Goal: Information Seeking & Learning: Learn about a topic

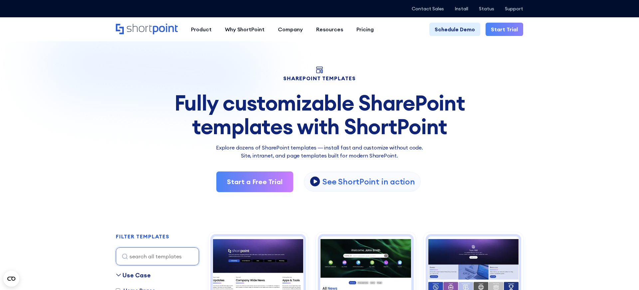
click at [121, 137] on div "Fully customizable SharePoint templates with ShortPoint" at bounding box center [319, 114] width 407 height 47
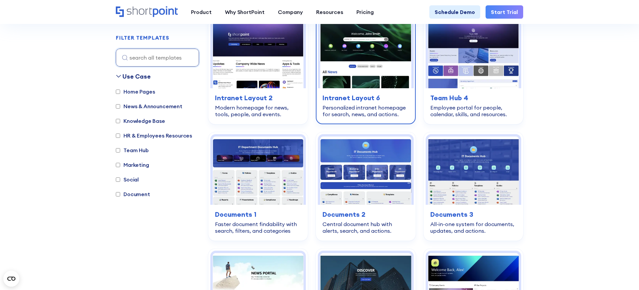
scroll to position [217, 0]
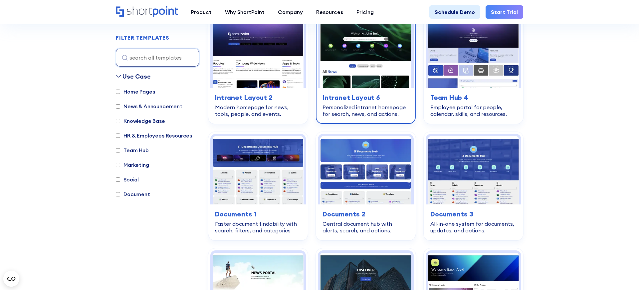
click at [398, 79] on img at bounding box center [365, 54] width 91 height 68
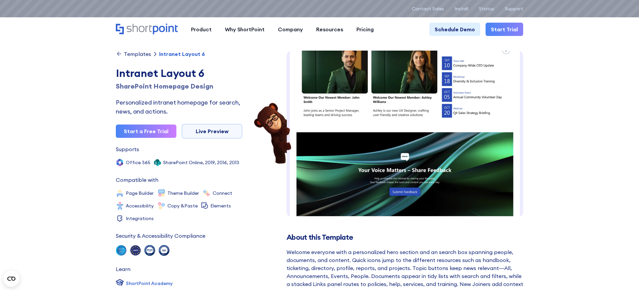
scroll to position [339, 0]
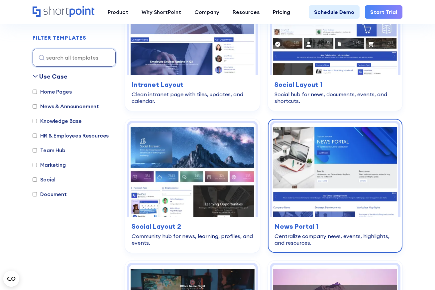
scroll to position [1955, 0]
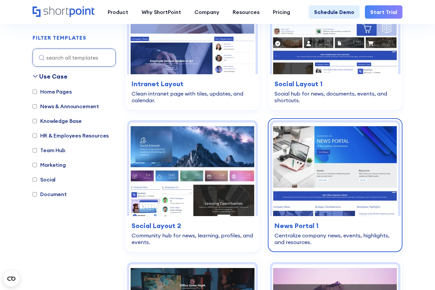
click at [300, 151] on img at bounding box center [335, 168] width 126 height 93
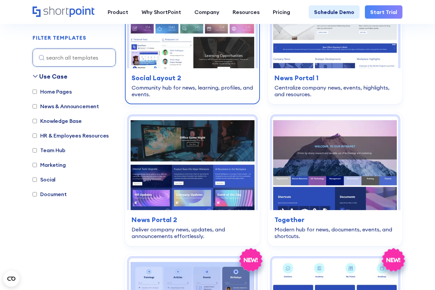
scroll to position [2107, 0]
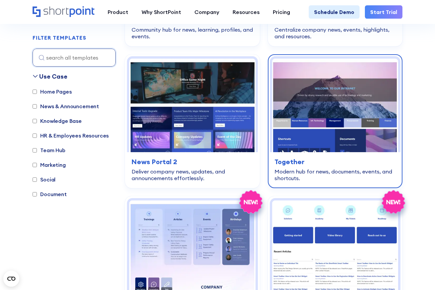
click at [343, 136] on img at bounding box center [335, 105] width 126 height 93
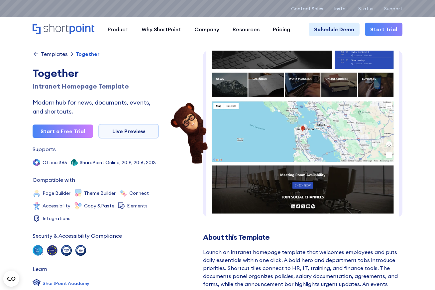
scroll to position [256, 0]
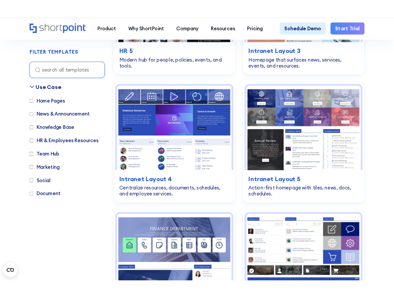
scroll to position [1705, 0]
